Goal: Find specific page/section: Find specific page/section

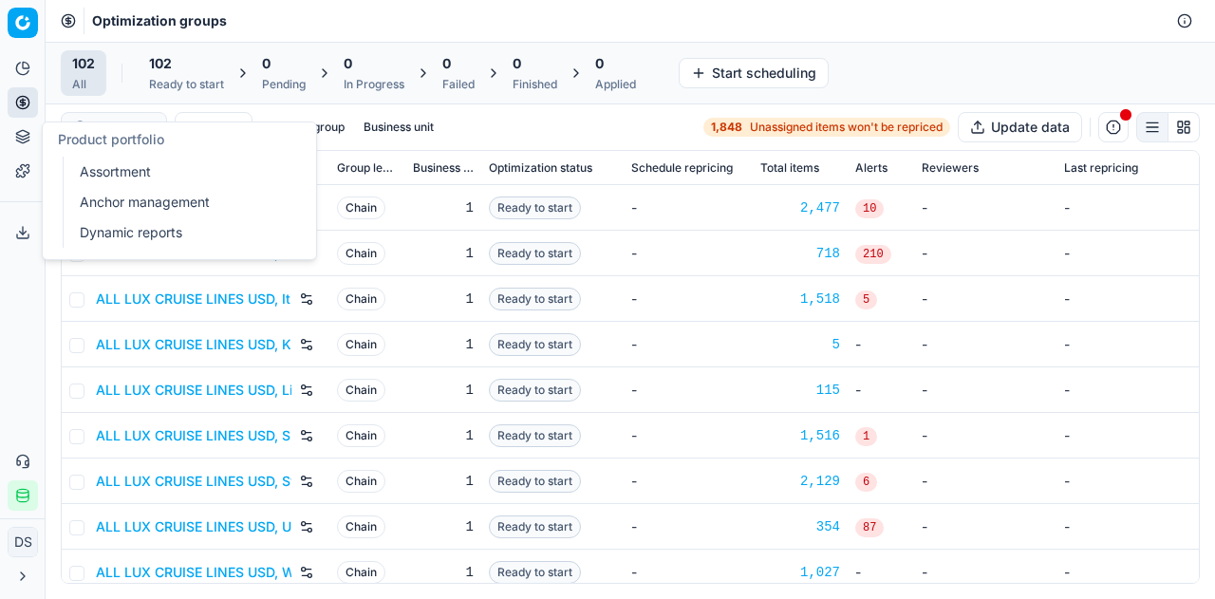
click at [135, 229] on link "Dynamic reports" at bounding box center [182, 232] width 221 height 27
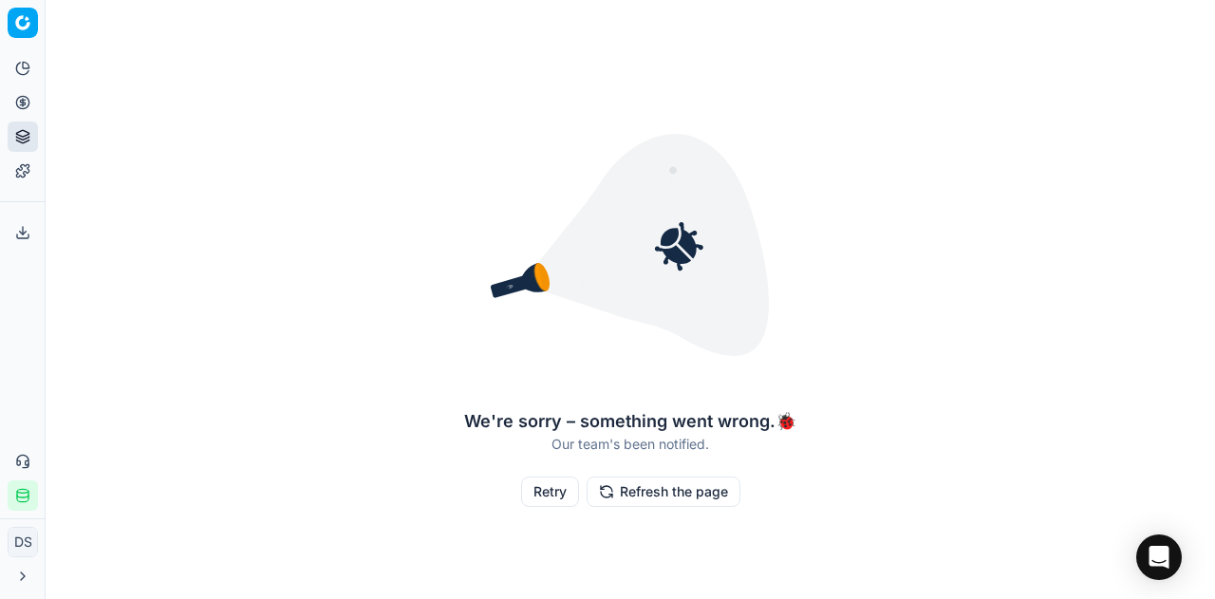
click at [664, 487] on button "Refresh the page" at bounding box center [664, 491] width 154 height 30
